Goal: Find specific page/section: Find specific page/section

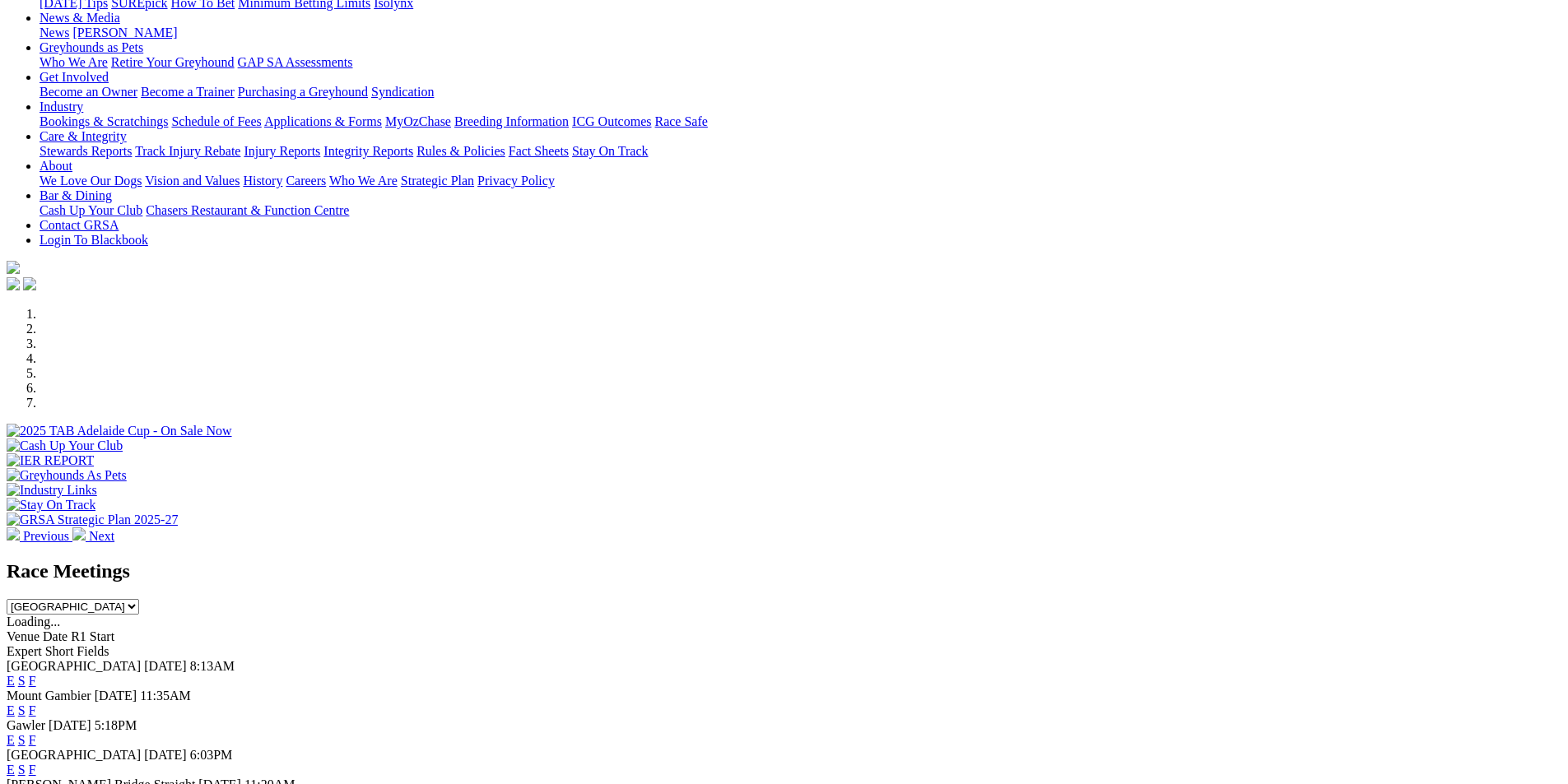
scroll to position [292, 0]
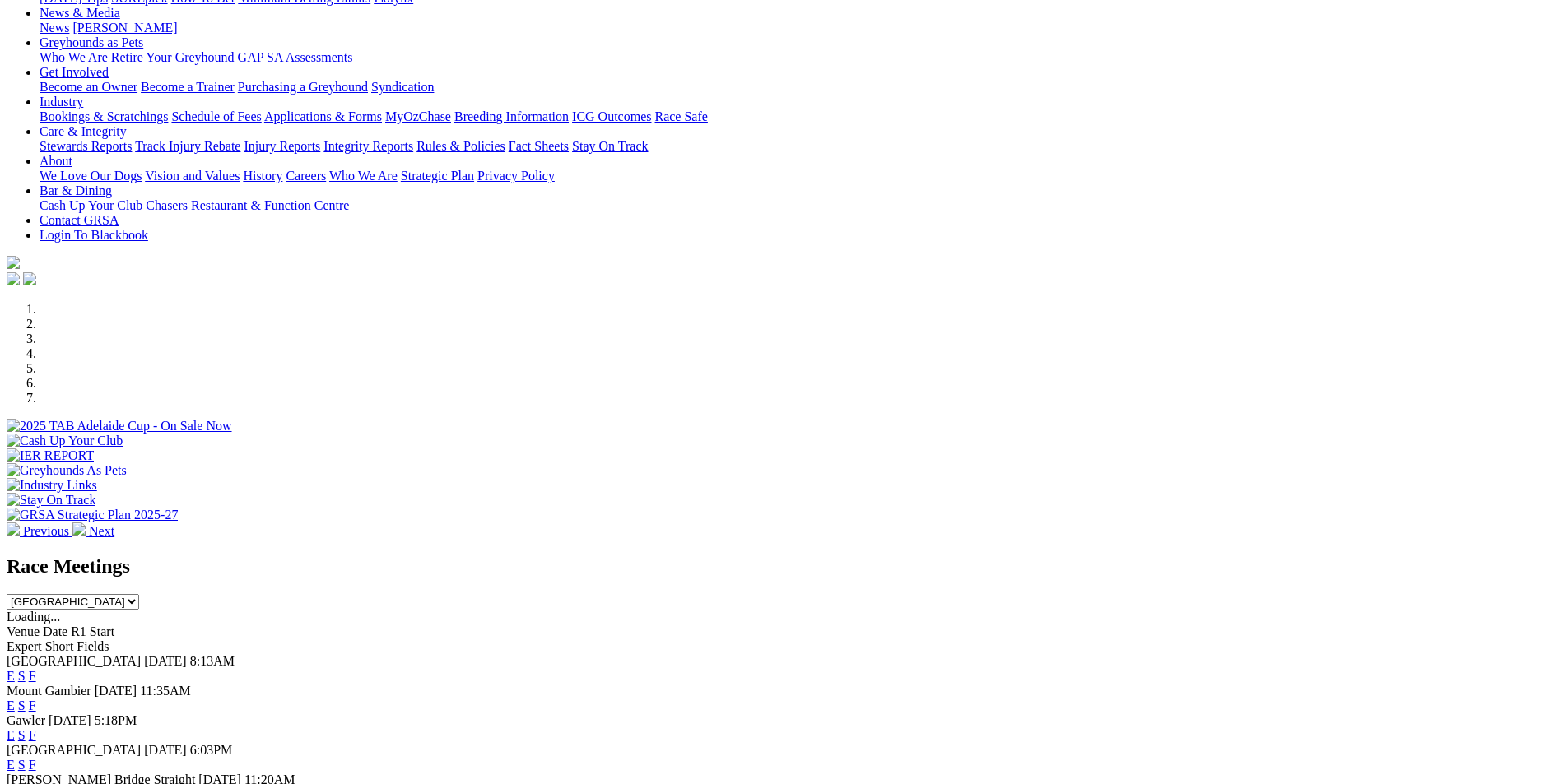
click at [36, 728] on link "F" at bounding box center [33, 734] width 8 height 14
